Goal: Task Accomplishment & Management: Complete application form

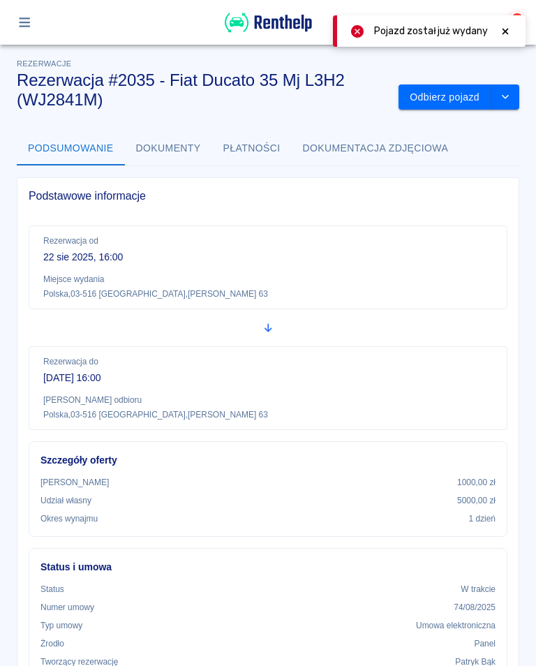
click at [34, 11] on div at bounding box center [24, 22] width 27 height 24
click at [18, 21] on icon "button" at bounding box center [25, 22] width 16 height 13
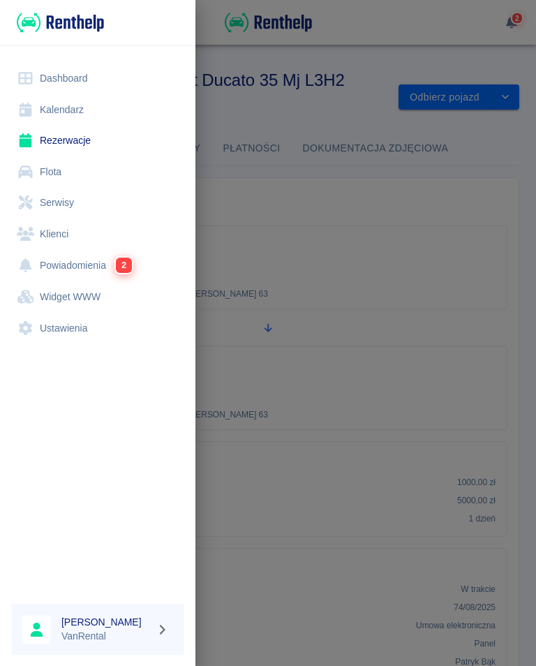
click at [65, 147] on link "Rezerwacje" at bounding box center [97, 140] width 173 height 31
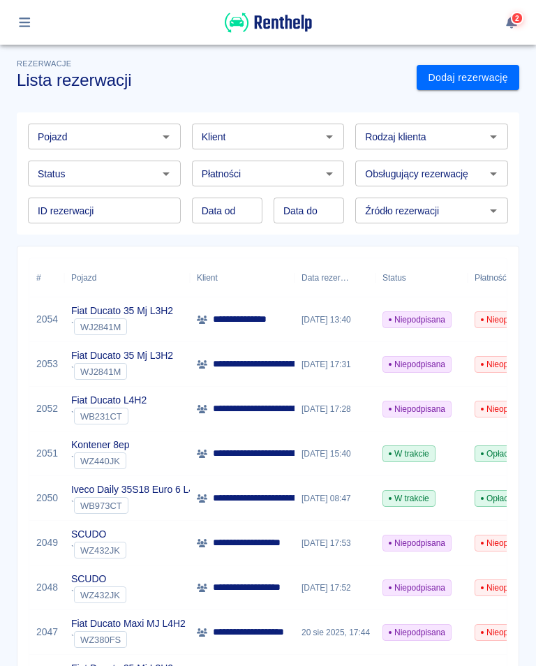
click at [283, 455] on p "**********" at bounding box center [298, 453] width 170 height 15
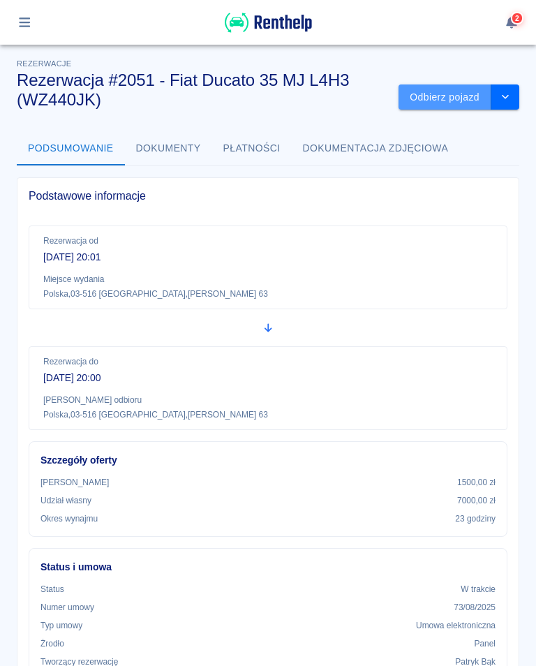
click at [443, 94] on button "Odbierz pojazd" at bounding box center [445, 97] width 93 height 26
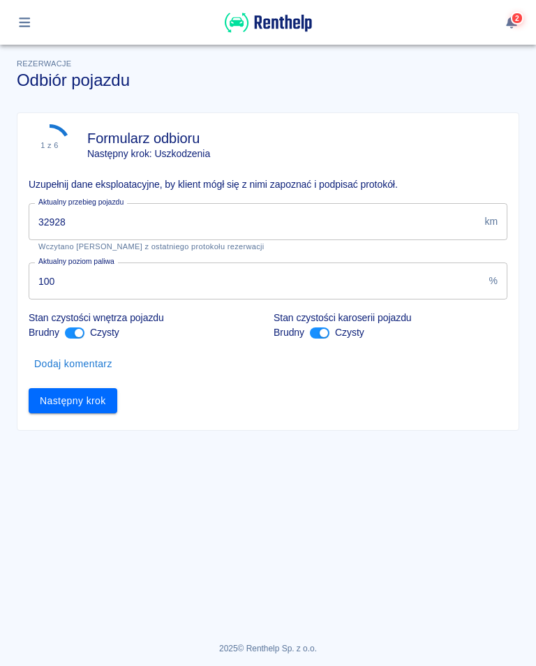
click at [27, 662] on div "Rezerwacje Odbiór pojazdu 1 z 6 Formularz odbioru Następny krok: Uszkodzenia Uz…" at bounding box center [268, 350] width 536 height 633
click at [93, 221] on input "32928" at bounding box center [254, 221] width 450 height 37
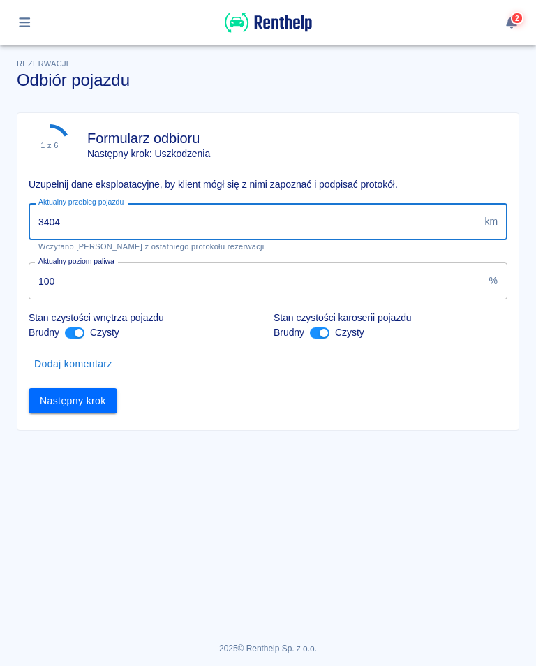
type input "34043"
click at [74, 400] on button "Następny krok" at bounding box center [73, 401] width 89 height 26
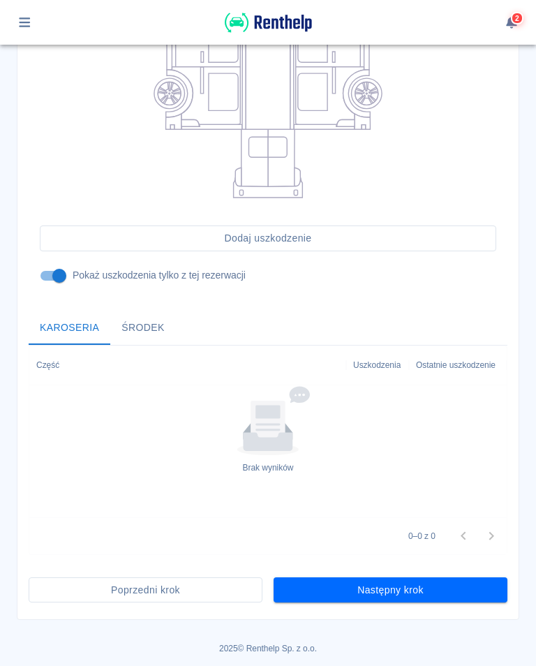
scroll to position [307, 0]
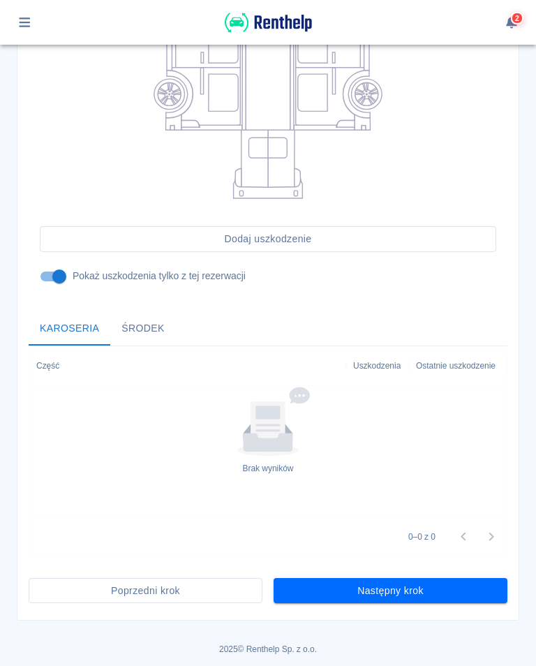
click at [393, 589] on button "Następny krok" at bounding box center [391, 591] width 234 height 26
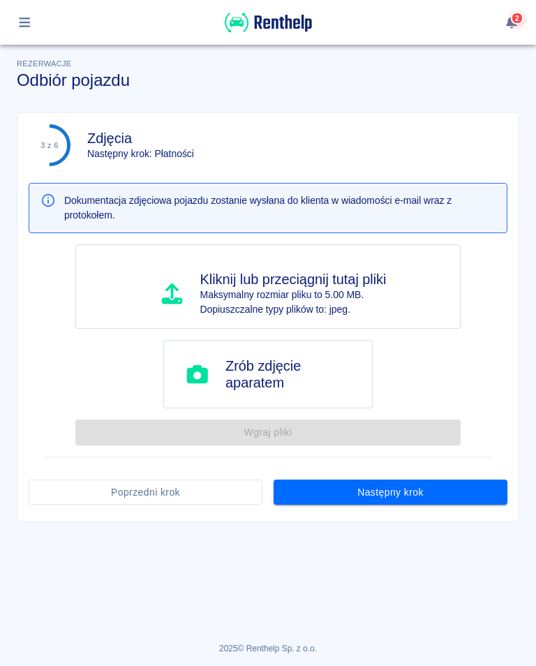
click at [382, 489] on button "Następny krok" at bounding box center [391, 493] width 234 height 26
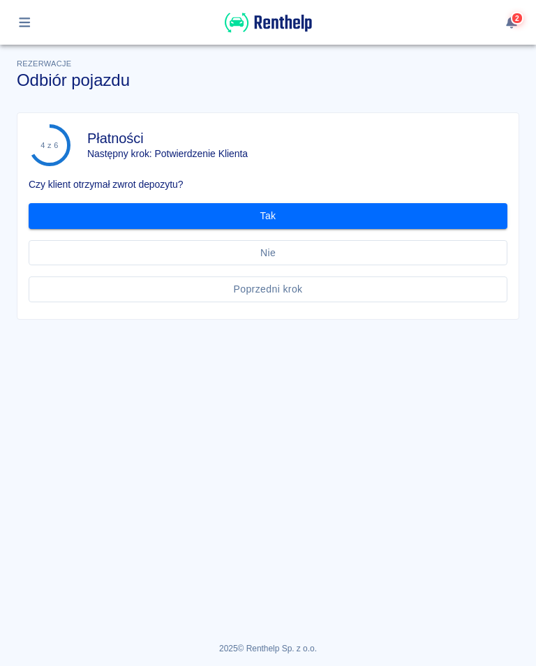
click at [273, 214] on button "Tak" at bounding box center [268, 216] width 479 height 26
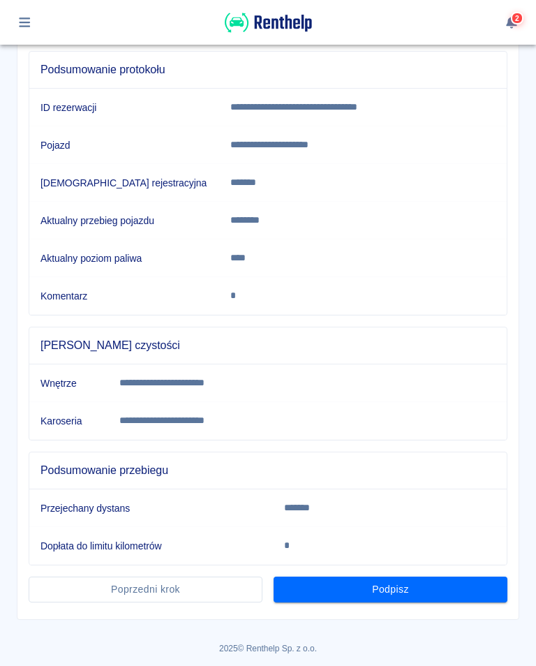
scroll to position [152, 0]
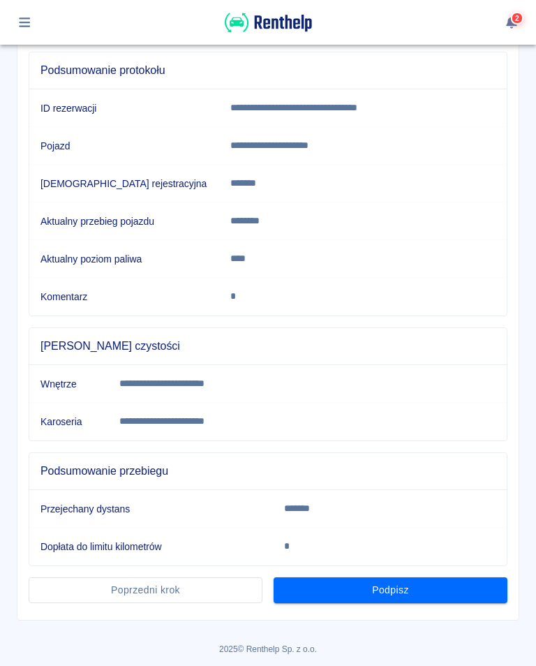
click at [399, 593] on button "Podpisz" at bounding box center [391, 590] width 234 height 26
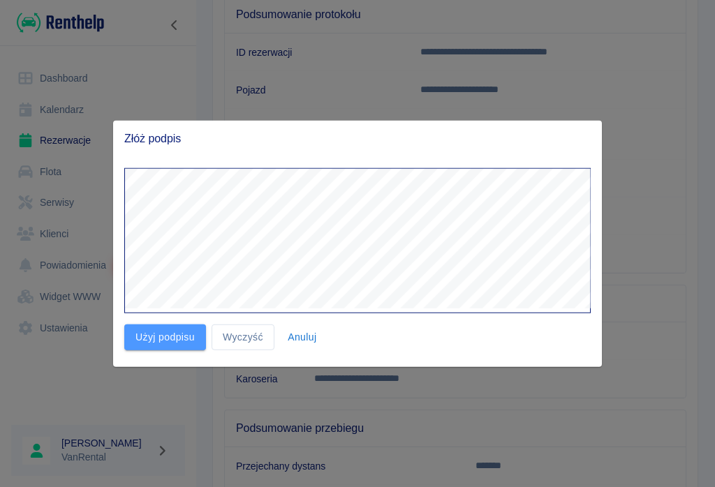
click at [158, 349] on button "Użyj podpisu" at bounding box center [165, 338] width 82 height 26
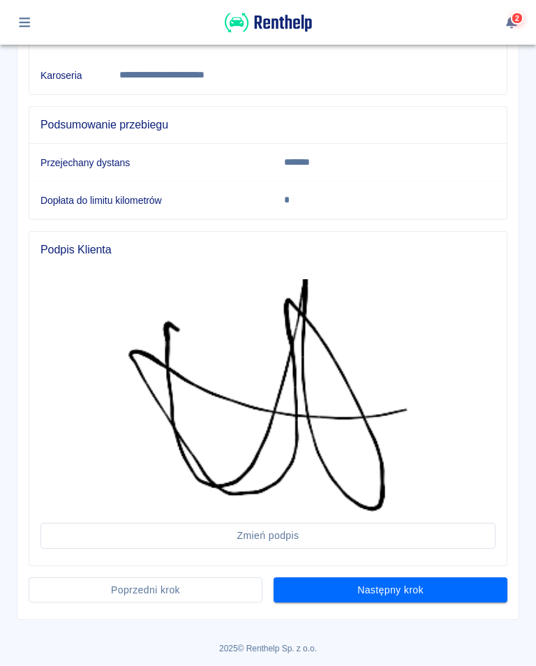
scroll to position [497, 0]
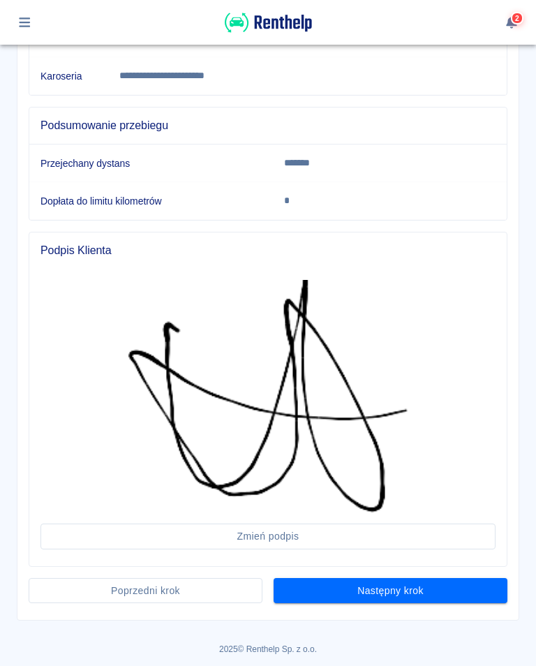
click at [388, 596] on button "Następny krok" at bounding box center [391, 591] width 234 height 26
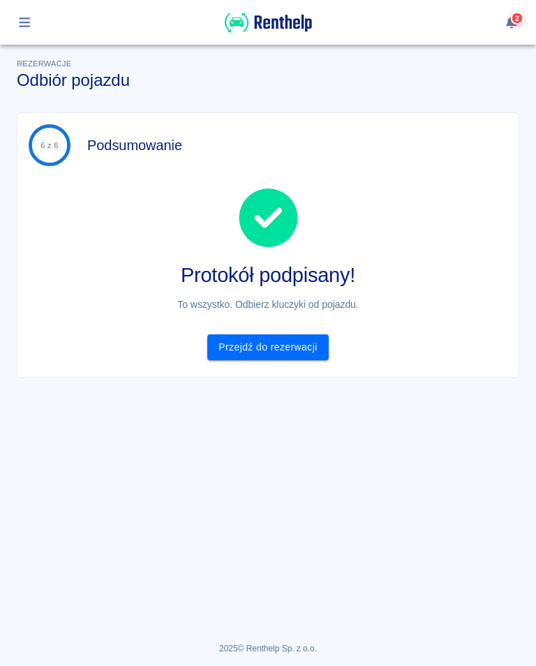
scroll to position [0, 0]
click at [27, 15] on button "button" at bounding box center [24, 22] width 27 height 24
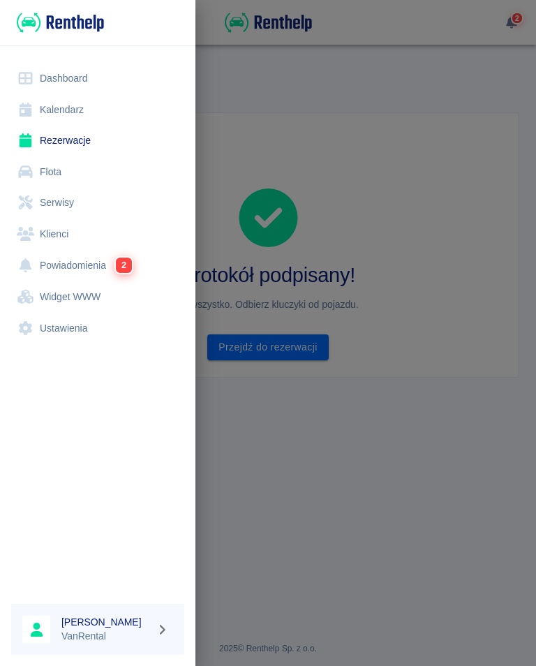
click at [78, 139] on link "Rezerwacje" at bounding box center [97, 140] width 173 height 31
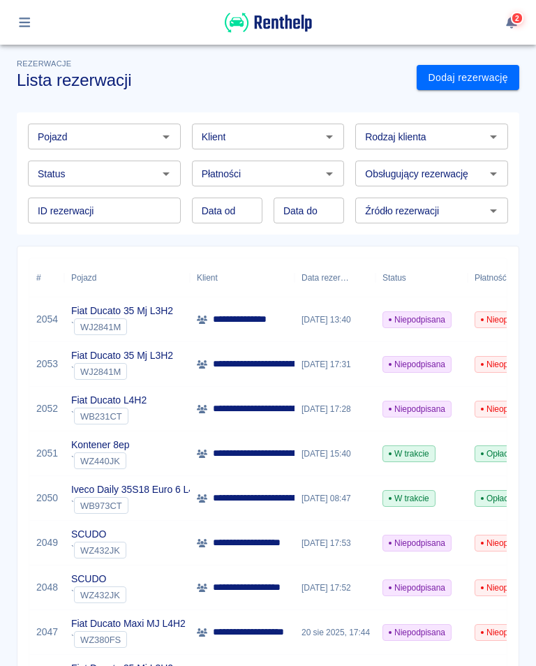
click at [66, 131] on div "Pojazd Pojazd" at bounding box center [104, 137] width 153 height 26
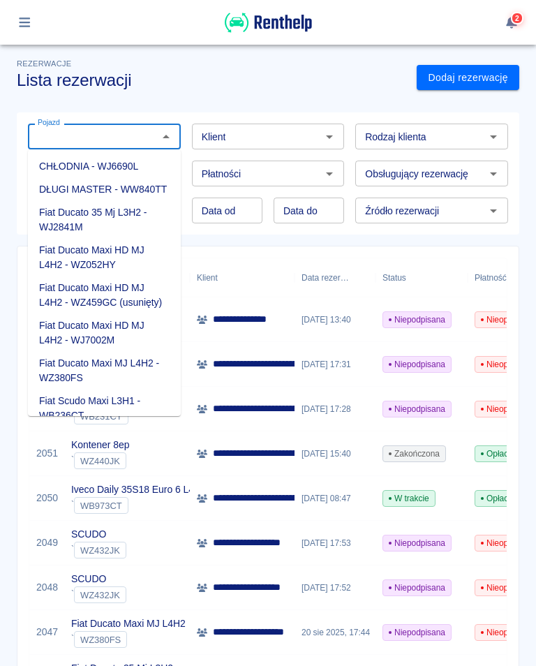
click at [272, 80] on h3 "Lista rezerwacji" at bounding box center [211, 81] width 389 height 20
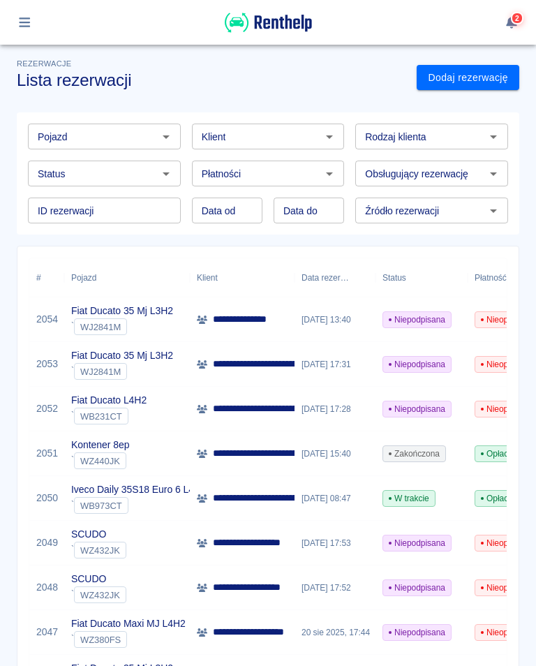
click at [298, 495] on div "[DATE] 08:47" at bounding box center [335, 498] width 81 height 45
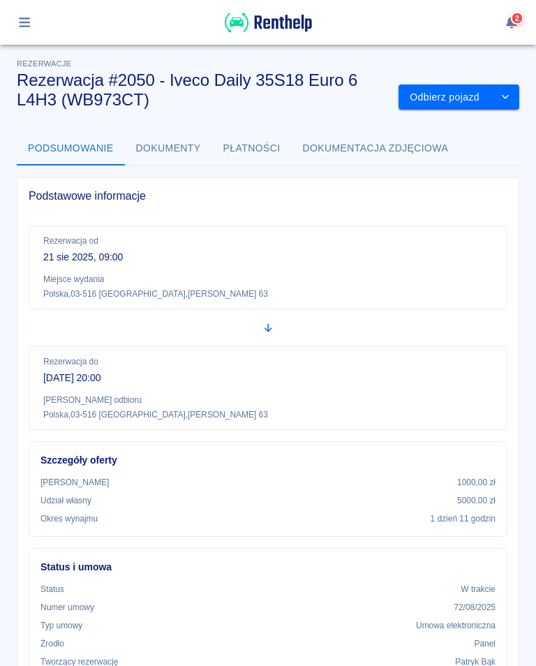
click at [451, 102] on button "Odbierz pojazd" at bounding box center [445, 97] width 93 height 26
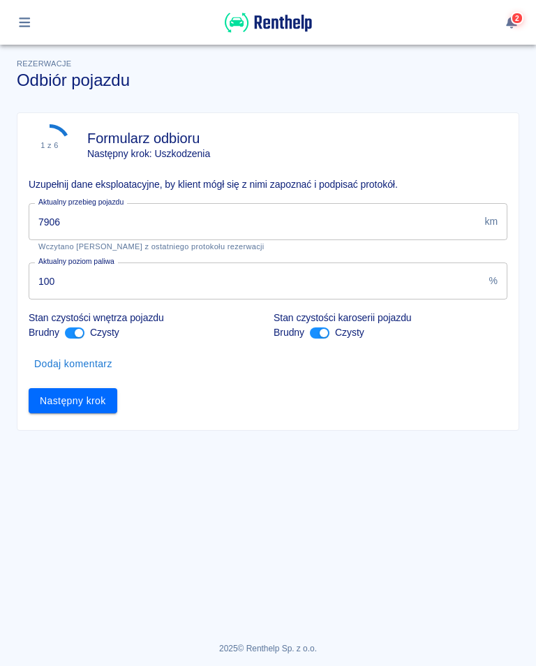
click at [89, 228] on input "7906" at bounding box center [254, 221] width 450 height 37
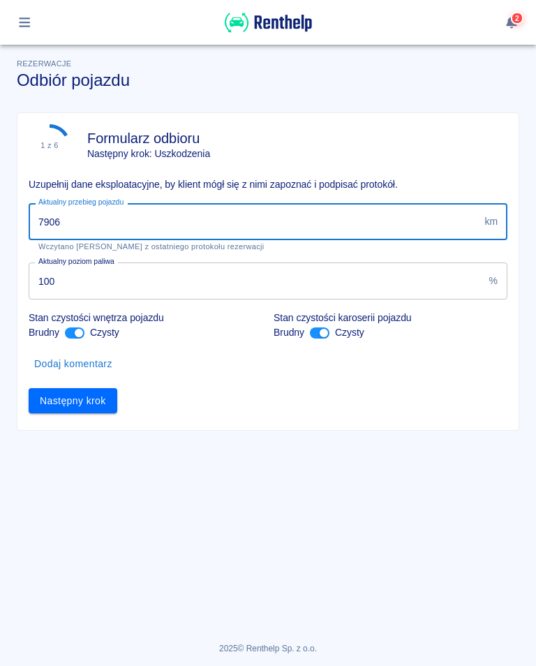
click at [82, 223] on input "7906" at bounding box center [254, 221] width 450 height 37
type input "7"
type input "8630"
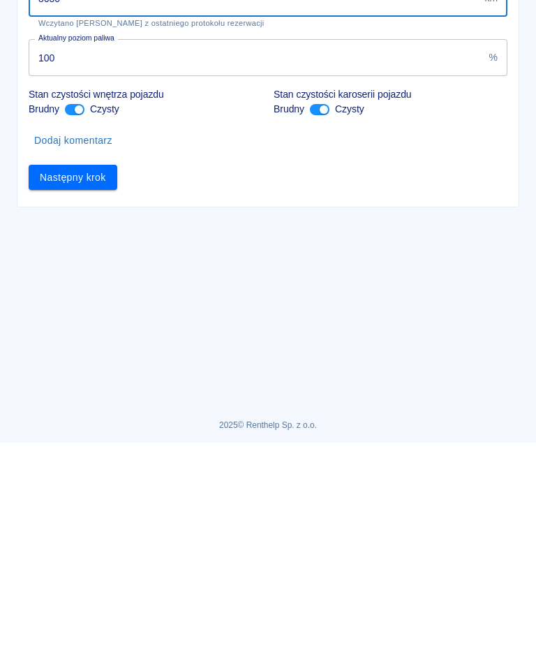
click at [94, 388] on button "Następny krok" at bounding box center [73, 401] width 89 height 26
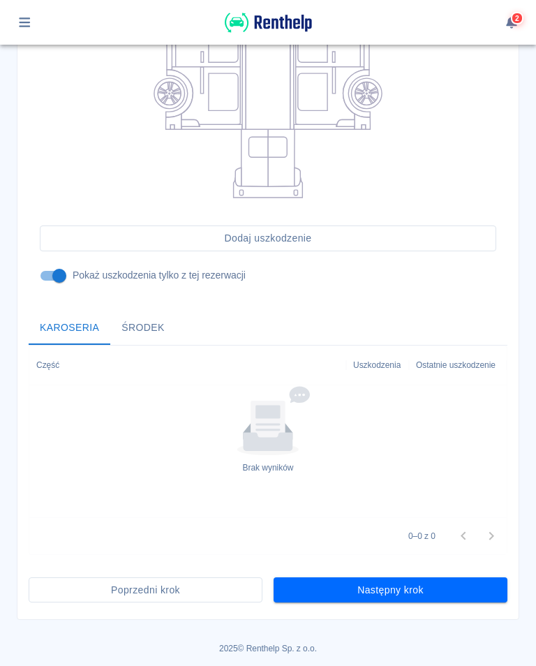
scroll to position [307, 0]
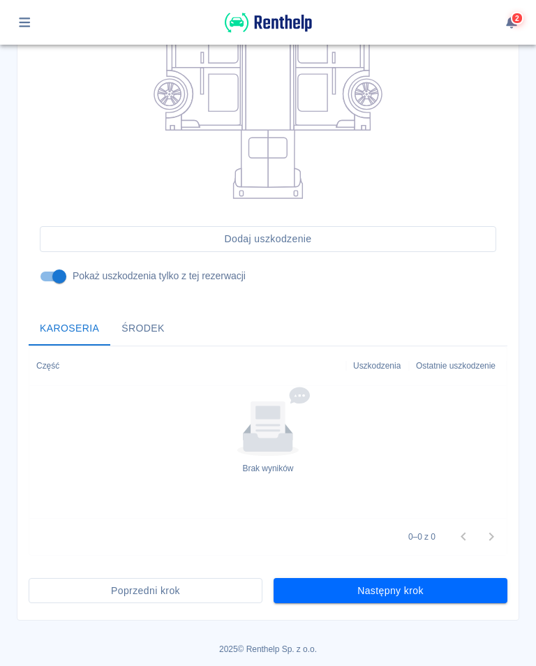
click at [390, 596] on button "Następny krok" at bounding box center [391, 591] width 234 height 26
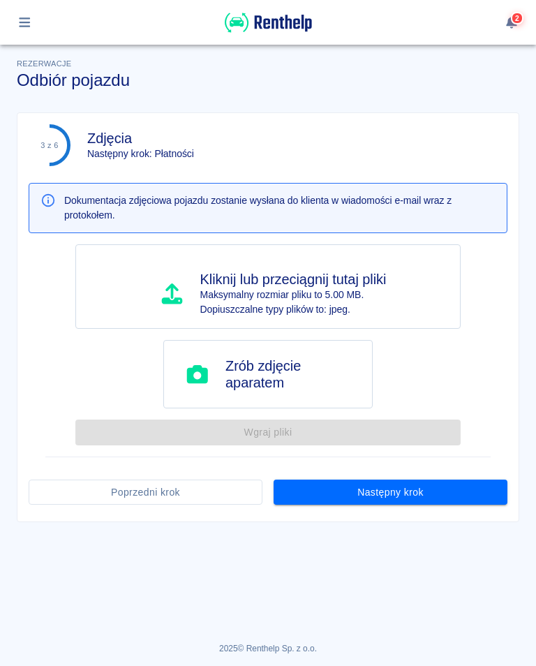
scroll to position [0, 0]
click at [380, 494] on button "Następny krok" at bounding box center [391, 493] width 234 height 26
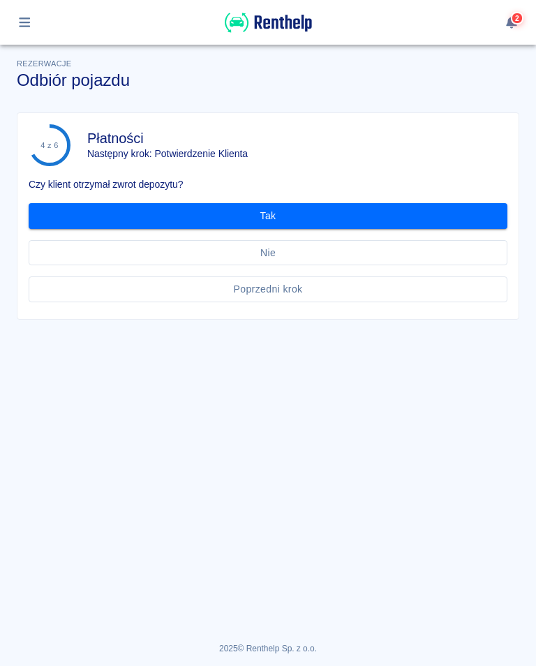
click at [276, 216] on button "Tak" at bounding box center [268, 216] width 479 height 26
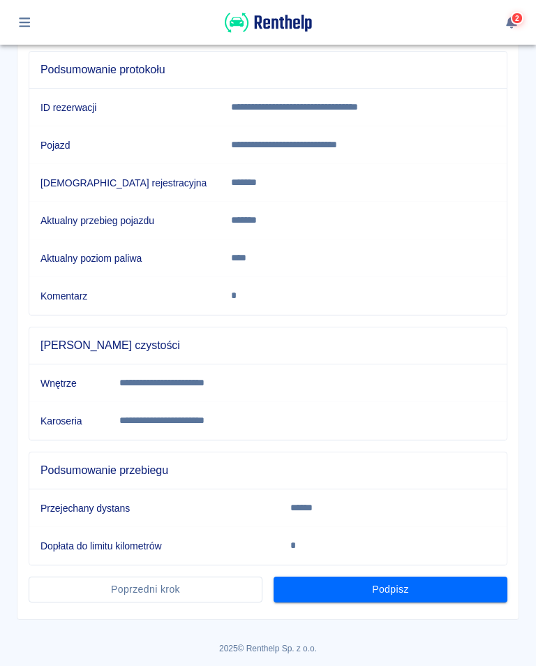
scroll to position [152, 0]
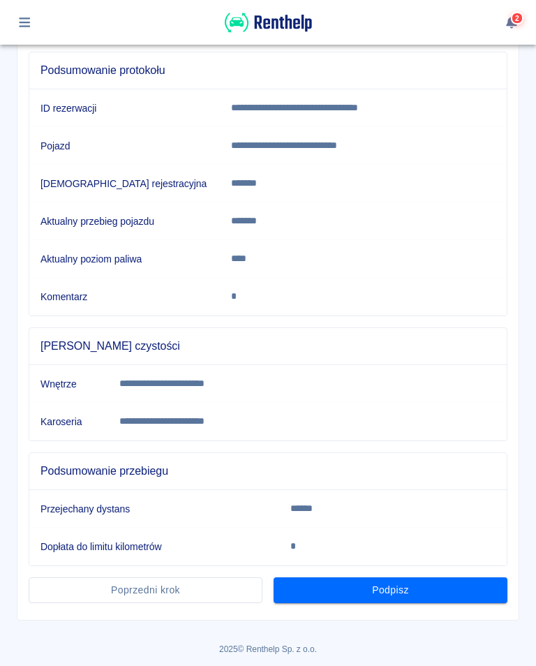
click at [394, 594] on button "Podpisz" at bounding box center [391, 590] width 234 height 26
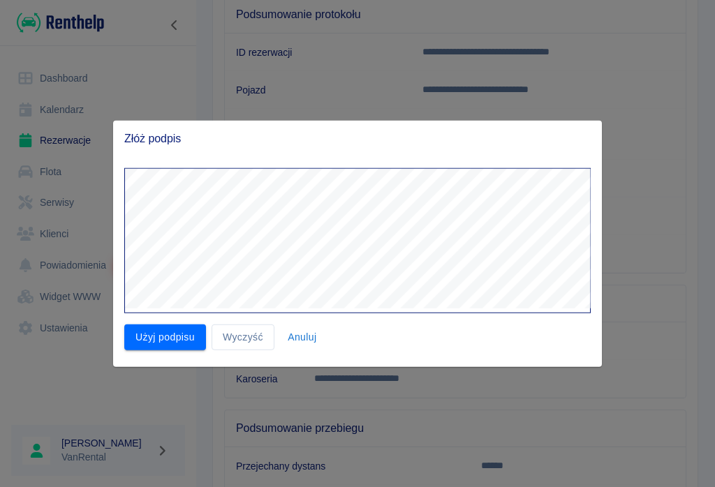
click at [168, 339] on button "Użyj podpisu" at bounding box center [165, 338] width 82 height 26
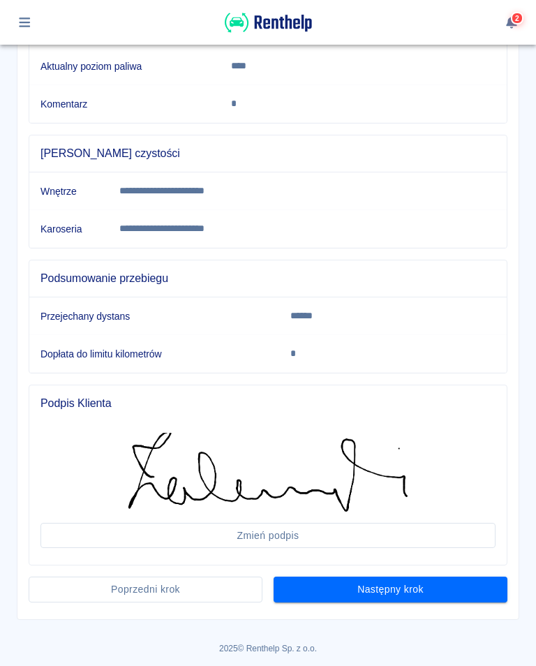
scroll to position [344, 0]
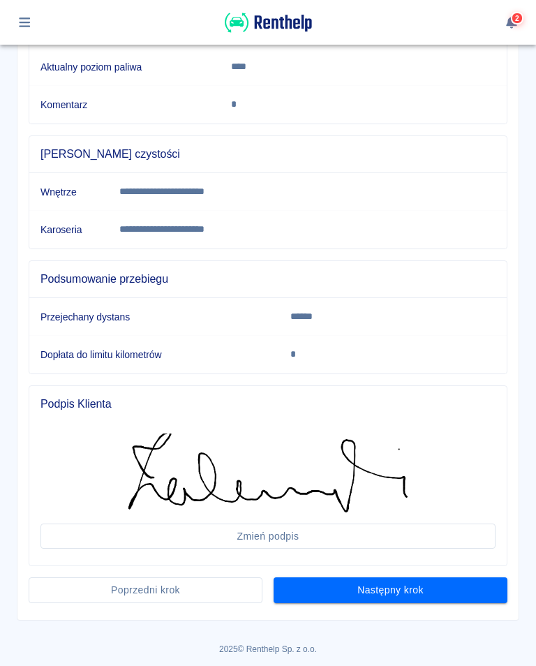
click at [400, 584] on button "Następny krok" at bounding box center [391, 590] width 234 height 26
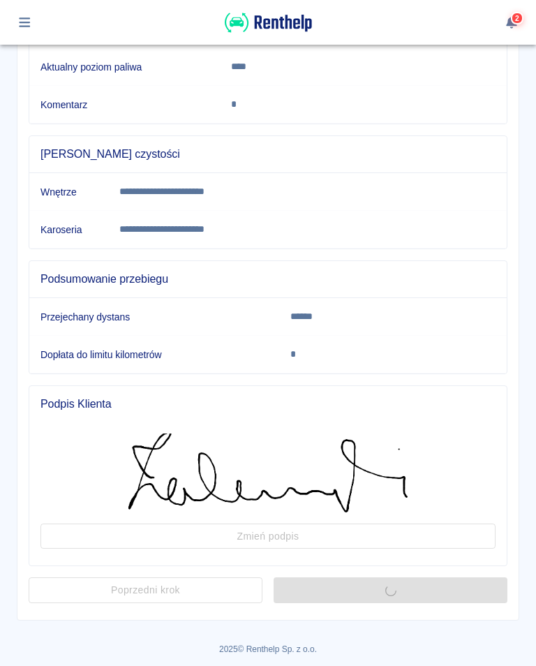
scroll to position [0, 0]
